Goal: Obtain resource: Download file/media

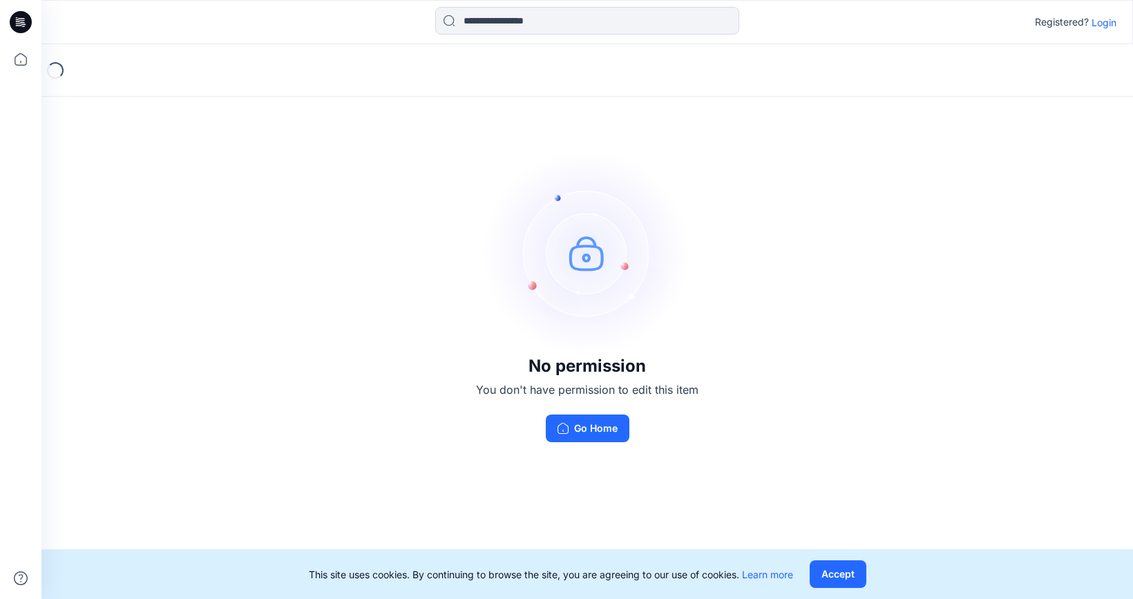
click at [1112, 30] on div "Registered? Login" at bounding box center [586, 22] width 1091 height 30
click at [1108, 25] on p "Login" at bounding box center [1104, 22] width 25 height 15
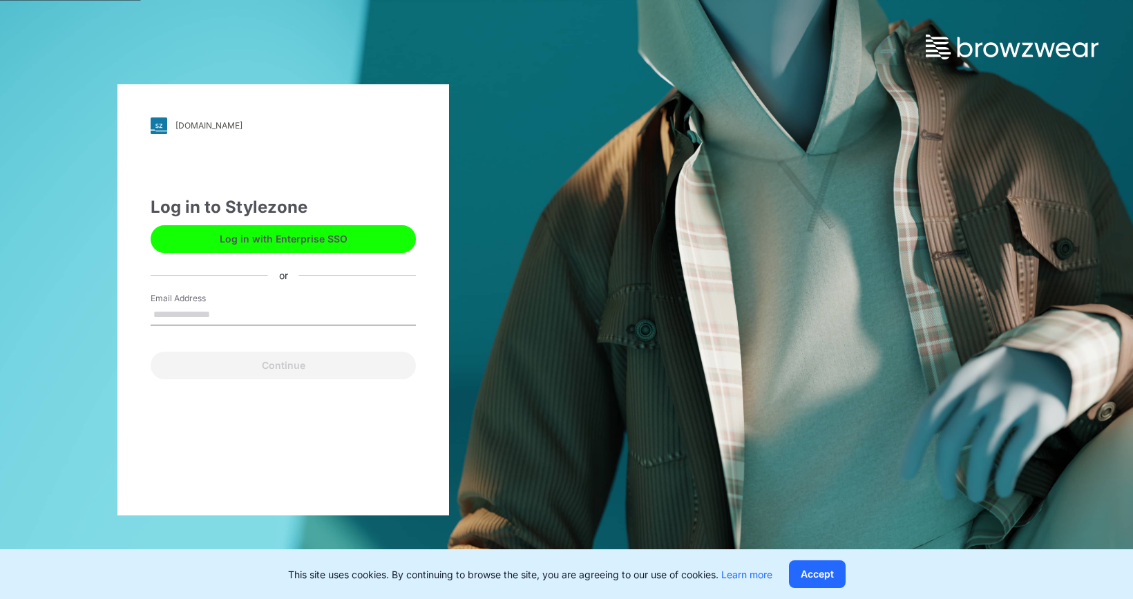
click at [260, 310] on input "Email Address" at bounding box center [283, 315] width 265 height 21
type input "**********"
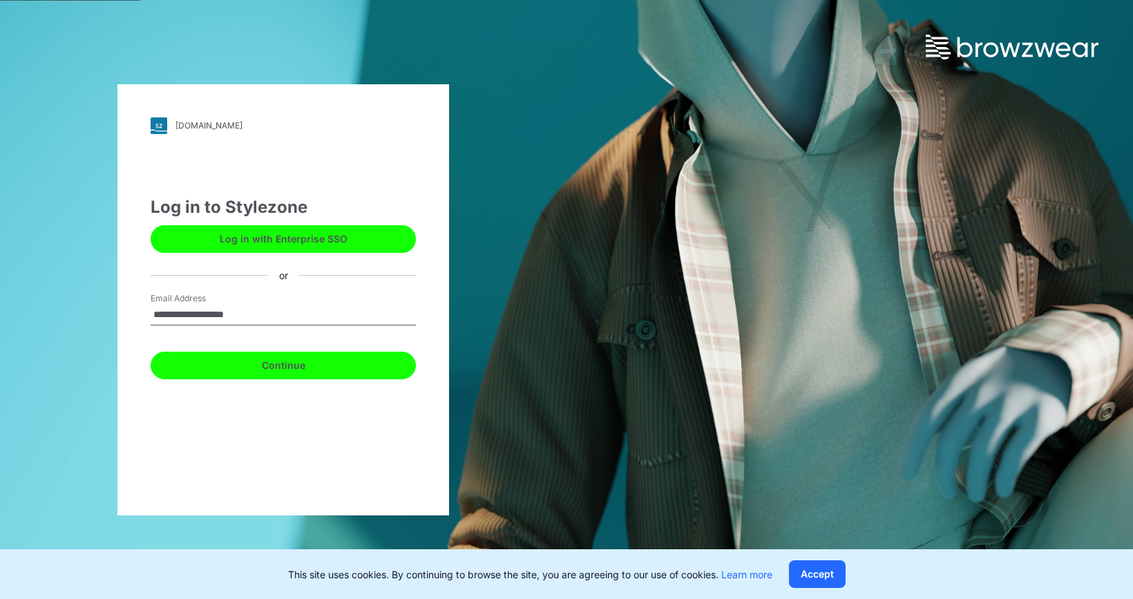
click at [305, 362] on button "Continue" at bounding box center [283, 366] width 265 height 28
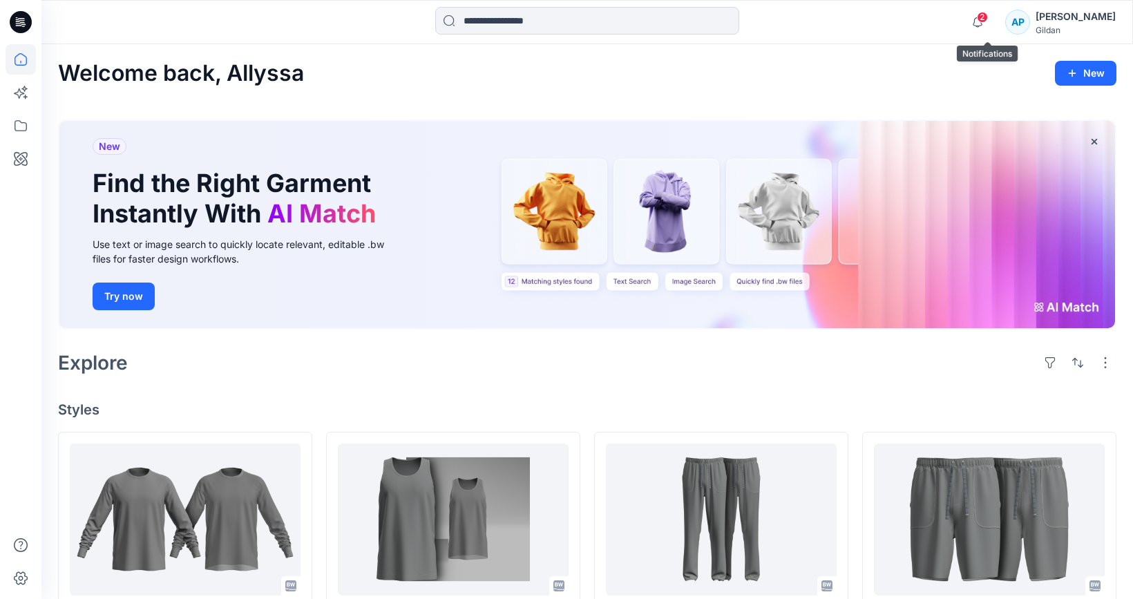
click at [988, 20] on span "2" at bounding box center [982, 17] width 11 height 11
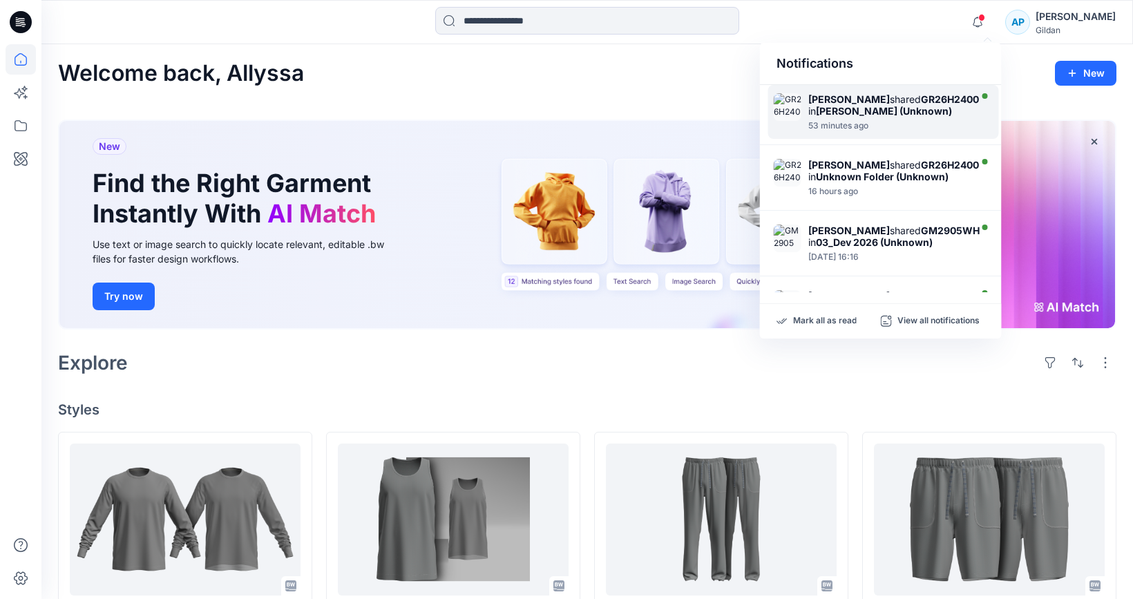
click at [933, 117] on div "[PERSON_NAME] shared GR26H2400 in [PERSON_NAME] (Unknown)" at bounding box center [893, 104] width 171 height 23
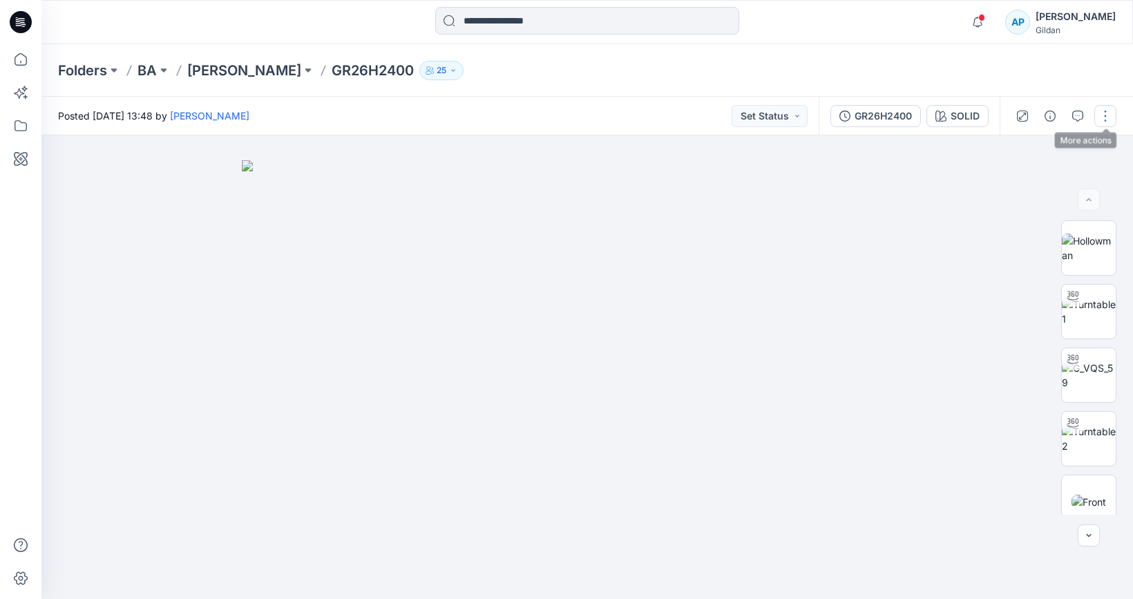
click at [1110, 108] on button "button" at bounding box center [1105, 116] width 22 height 22
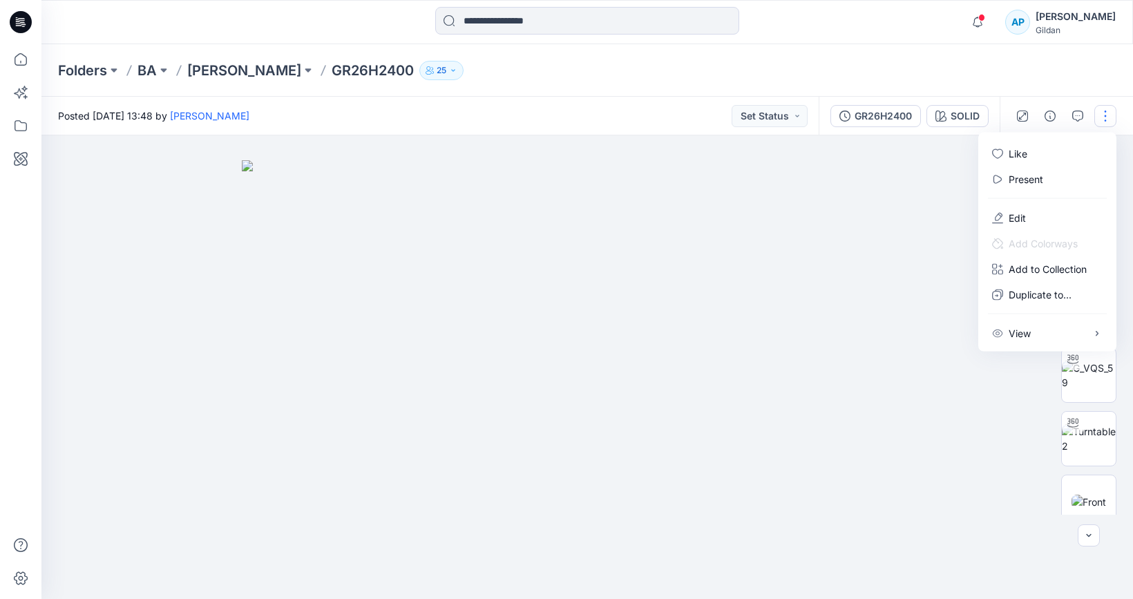
click at [992, 68] on div "Folders [PERSON_NAME] GR26H2400 25" at bounding box center [533, 70] width 951 height 19
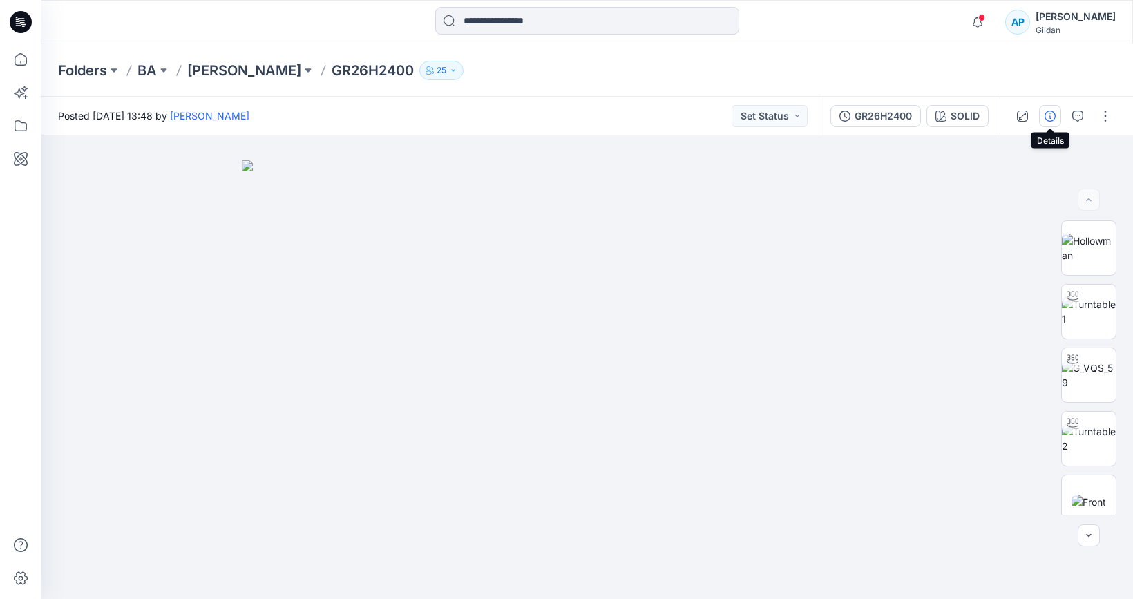
click at [1051, 115] on icon "button" at bounding box center [1050, 116] width 11 height 11
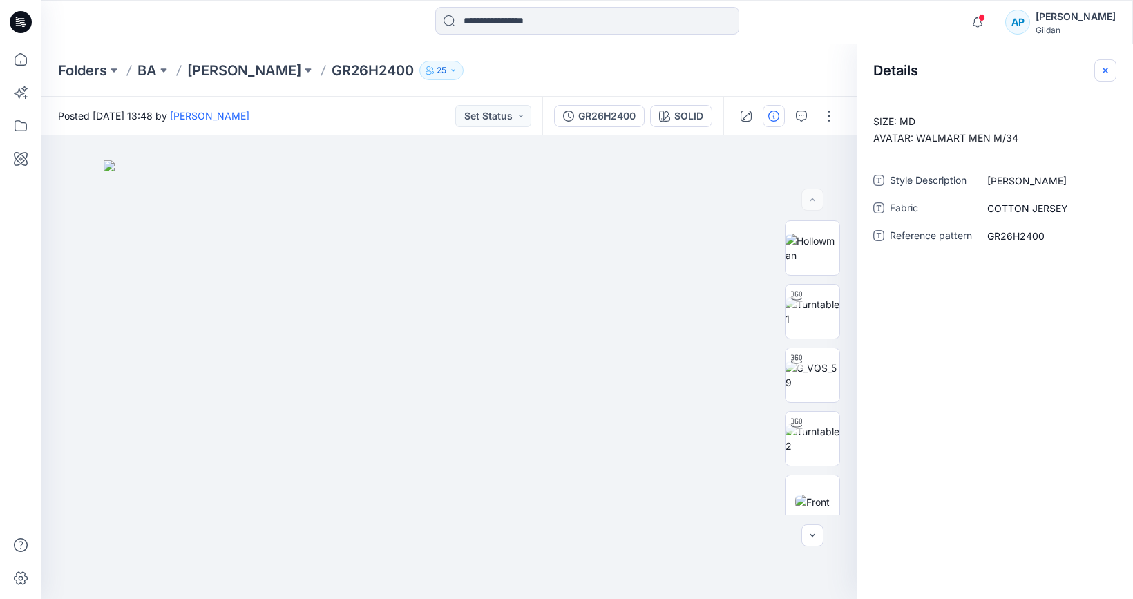
click at [1106, 71] on icon "button" at bounding box center [1106, 70] width 6 height 6
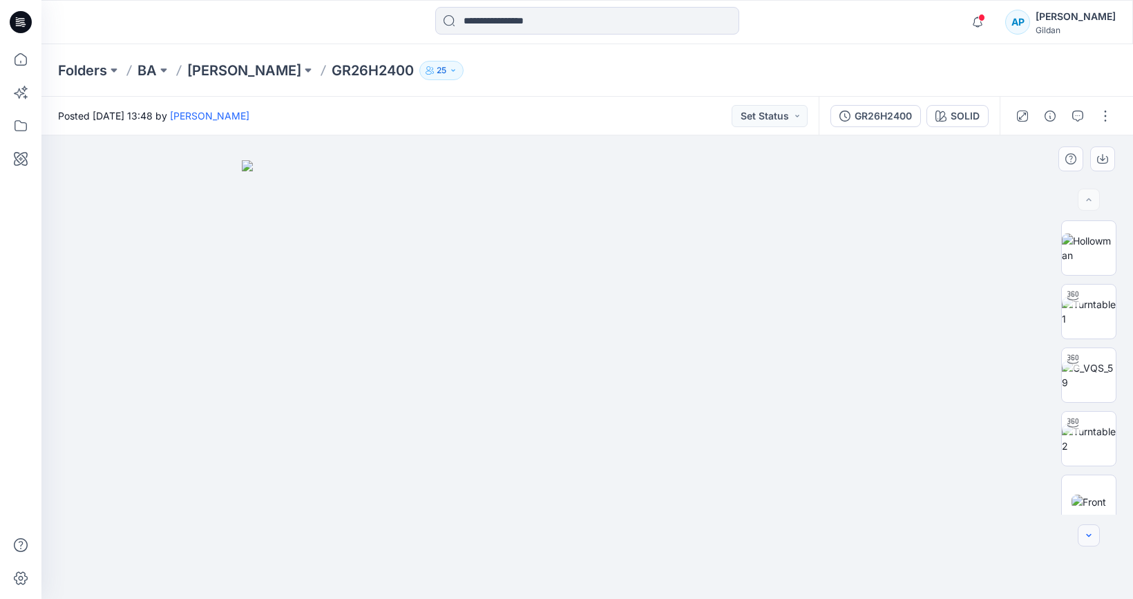
click at [1096, 529] on button "button" at bounding box center [1089, 535] width 22 height 22
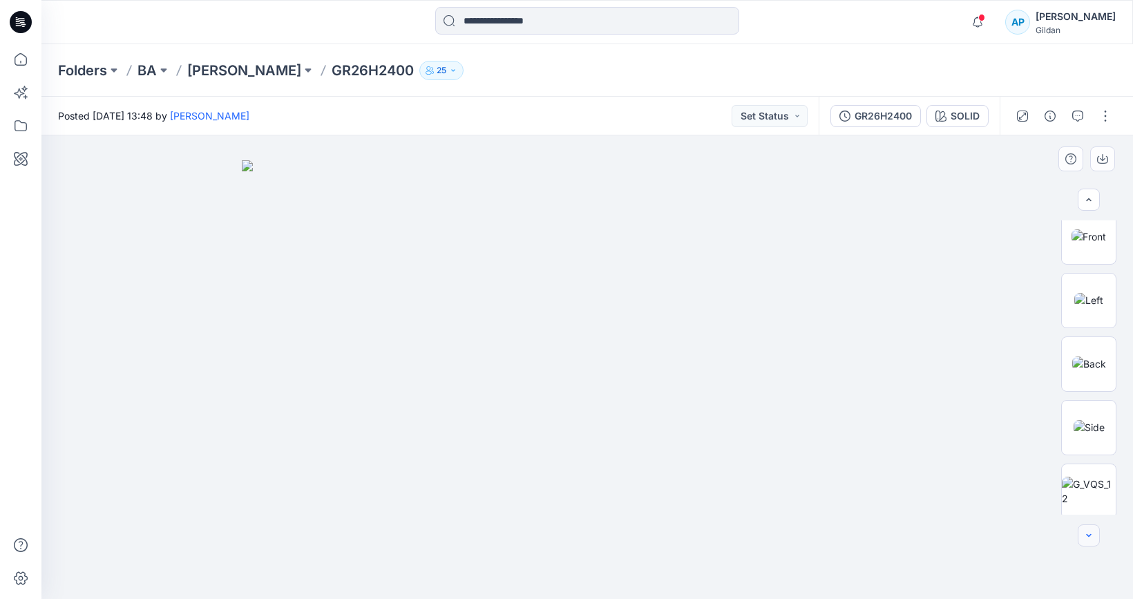
click at [1096, 529] on button "button" at bounding box center [1089, 535] width 22 height 22
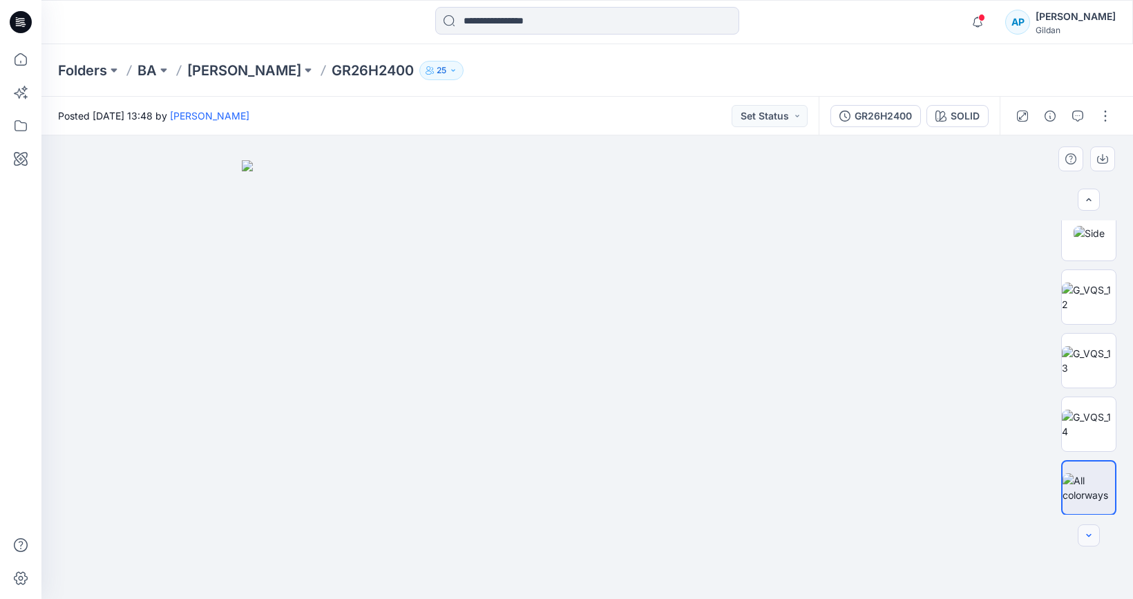
click at [1096, 529] on div at bounding box center [1089, 535] width 22 height 22
click at [1086, 419] on img at bounding box center [1089, 423] width 54 height 29
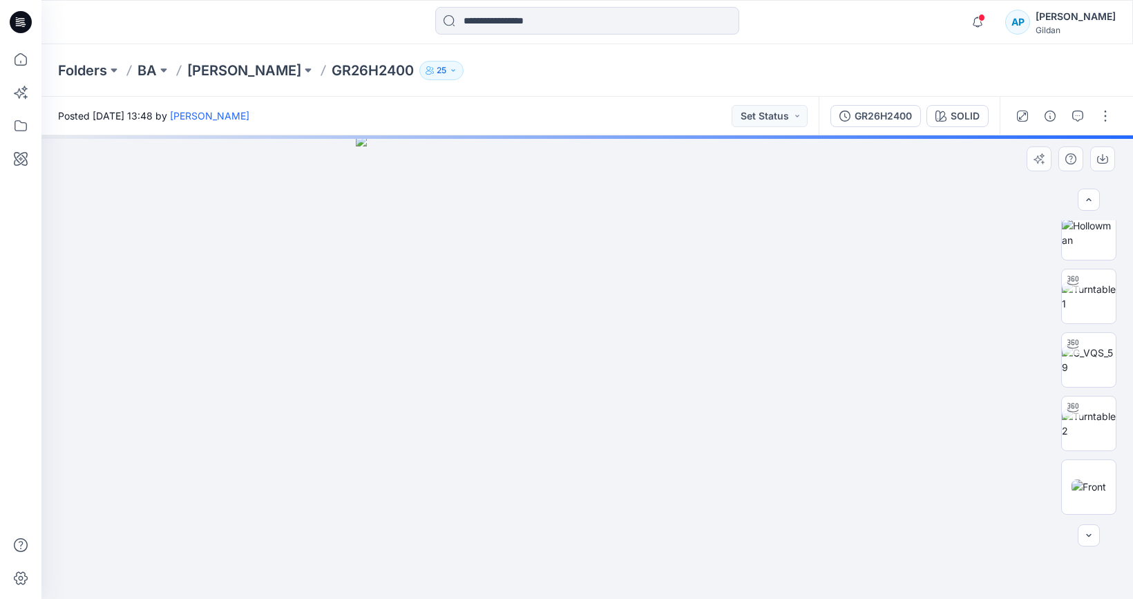
scroll to position [0, 0]
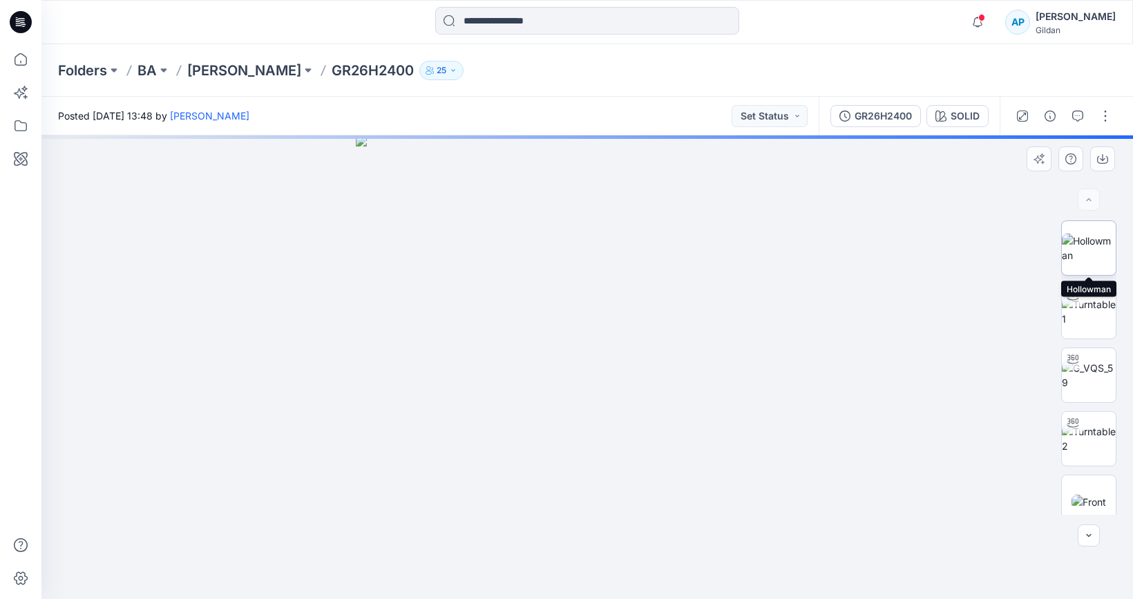
click at [1094, 249] on img at bounding box center [1089, 248] width 54 height 29
click at [1104, 160] on icon "button" at bounding box center [1102, 158] width 11 height 11
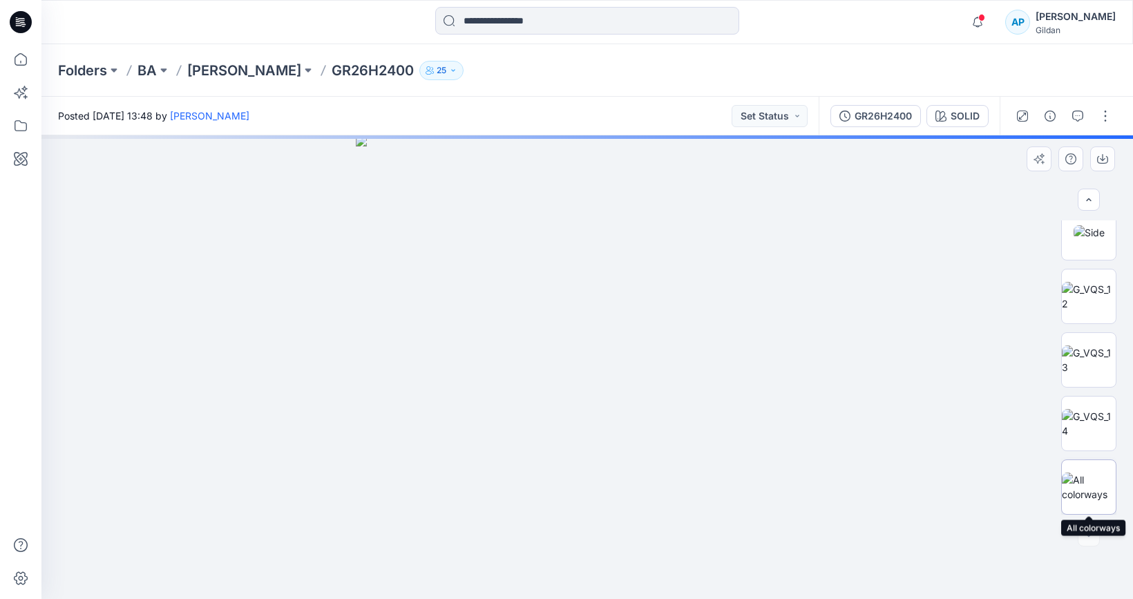
click at [1083, 493] on img at bounding box center [1089, 487] width 54 height 29
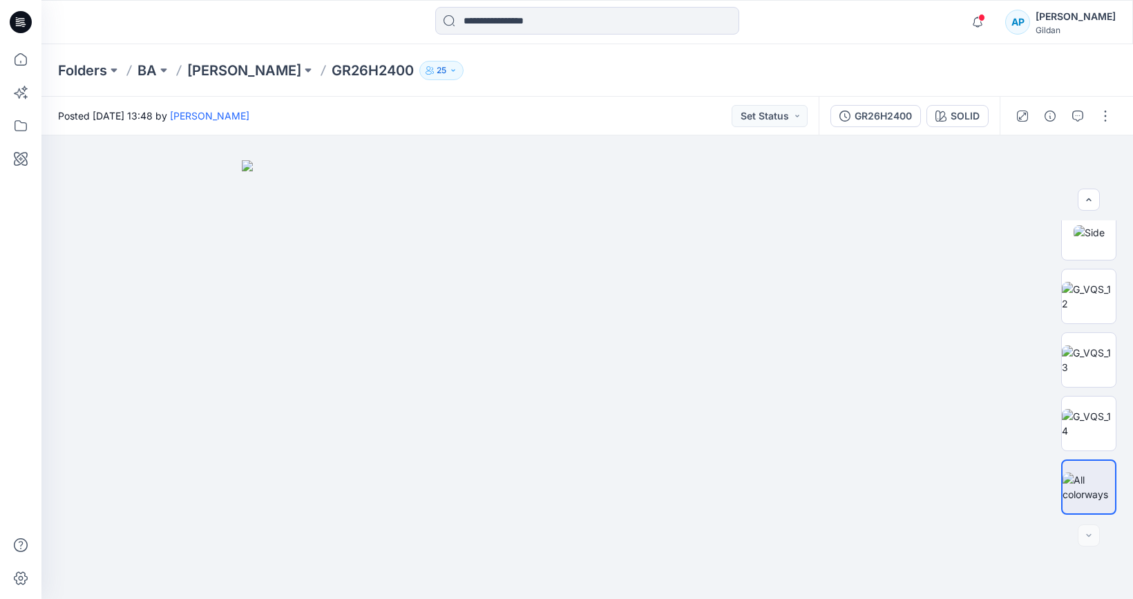
click at [1068, 69] on div "Folders [PERSON_NAME] GR26H2400 25" at bounding box center [587, 70] width 1092 height 53
click at [978, 115] on div "SOLID" at bounding box center [965, 115] width 29 height 15
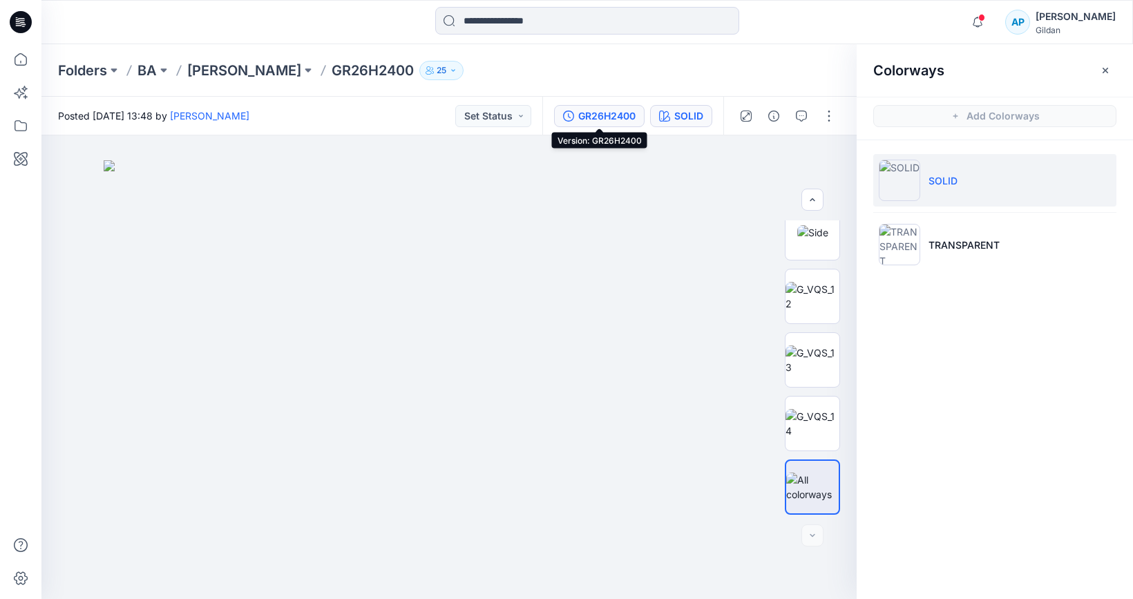
click at [620, 115] on div "GR26H2400" at bounding box center [606, 115] width 57 height 15
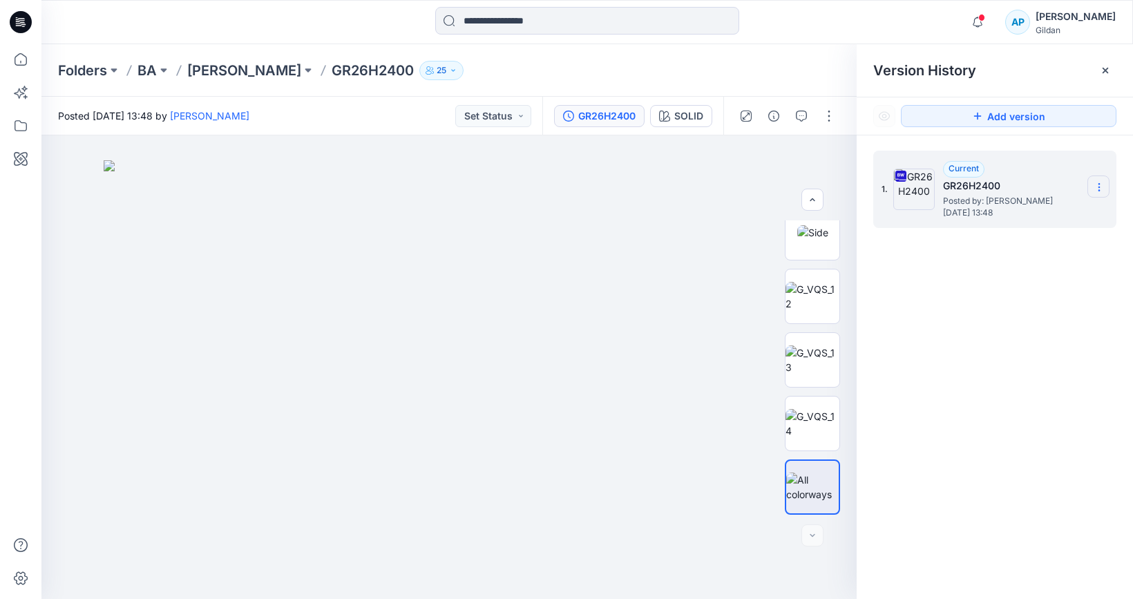
click at [1099, 184] on icon at bounding box center [1099, 184] width 1 height 1
click at [1075, 212] on span "Download Source BW File" at bounding box center [1029, 214] width 116 height 17
